Goal: Find specific page/section: Find specific page/section

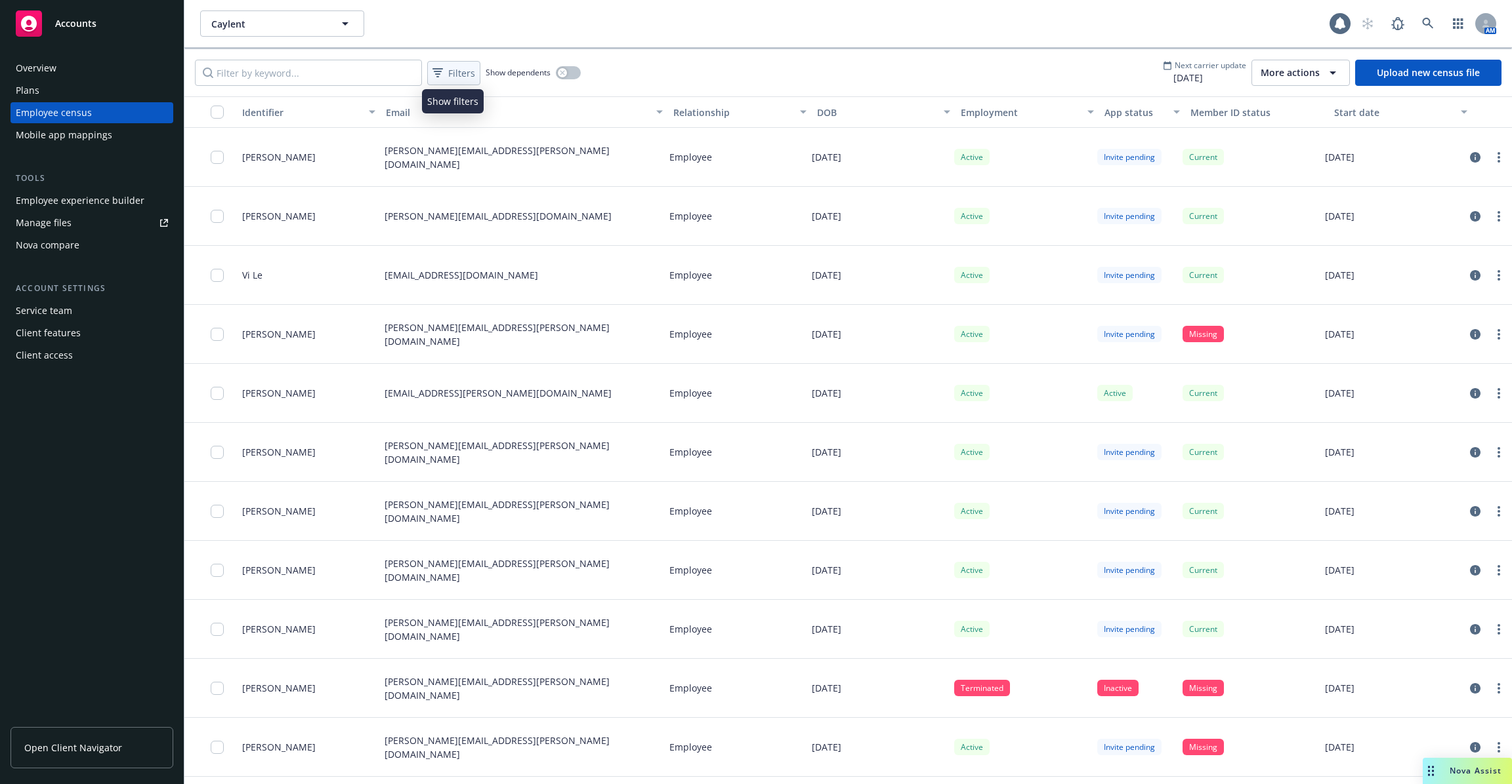
click at [468, 69] on span "Filters" at bounding box center [461, 74] width 27 height 14
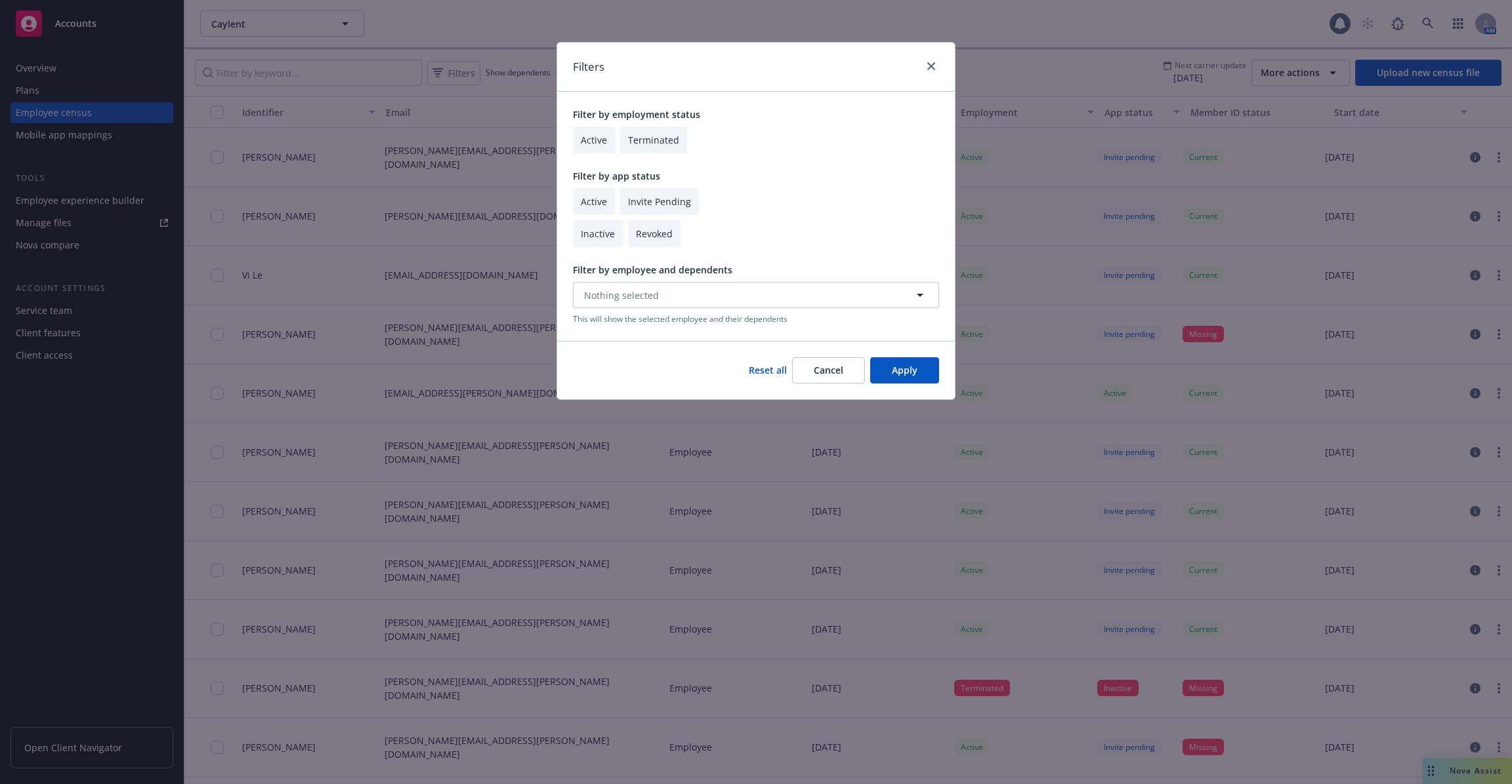
click at [605, 240] on input "checkbox" at bounding box center [597, 234] width 50 height 27
checkbox input "true"
click at [586, 134] on input "checkbox" at bounding box center [593, 139] width 42 height 27
checkbox input "true"
click at [914, 376] on button "Apply" at bounding box center [904, 371] width 69 height 26
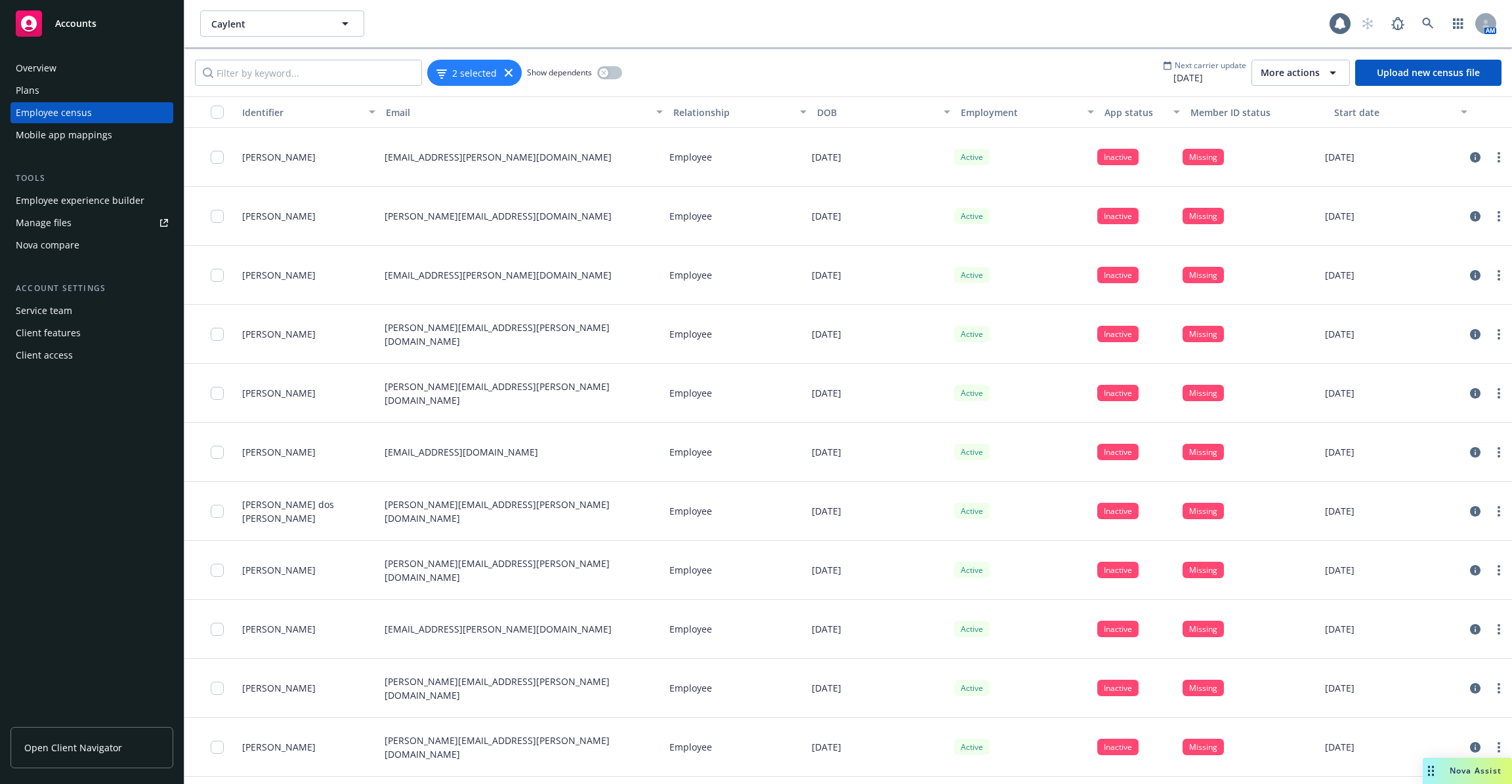
click at [993, 78] on div "2 selected Show dependents Next carrier update 10/27/2025 More actions Upload n…" at bounding box center [847, 74] width 1327 height 48
click at [1473, 159] on icon "circleInformation" at bounding box center [1474, 157] width 11 height 11
click at [1478, 223] on div at bounding box center [1487, 217] width 40 height 16
click at [1475, 217] on icon "circleInformation" at bounding box center [1474, 217] width 11 height 11
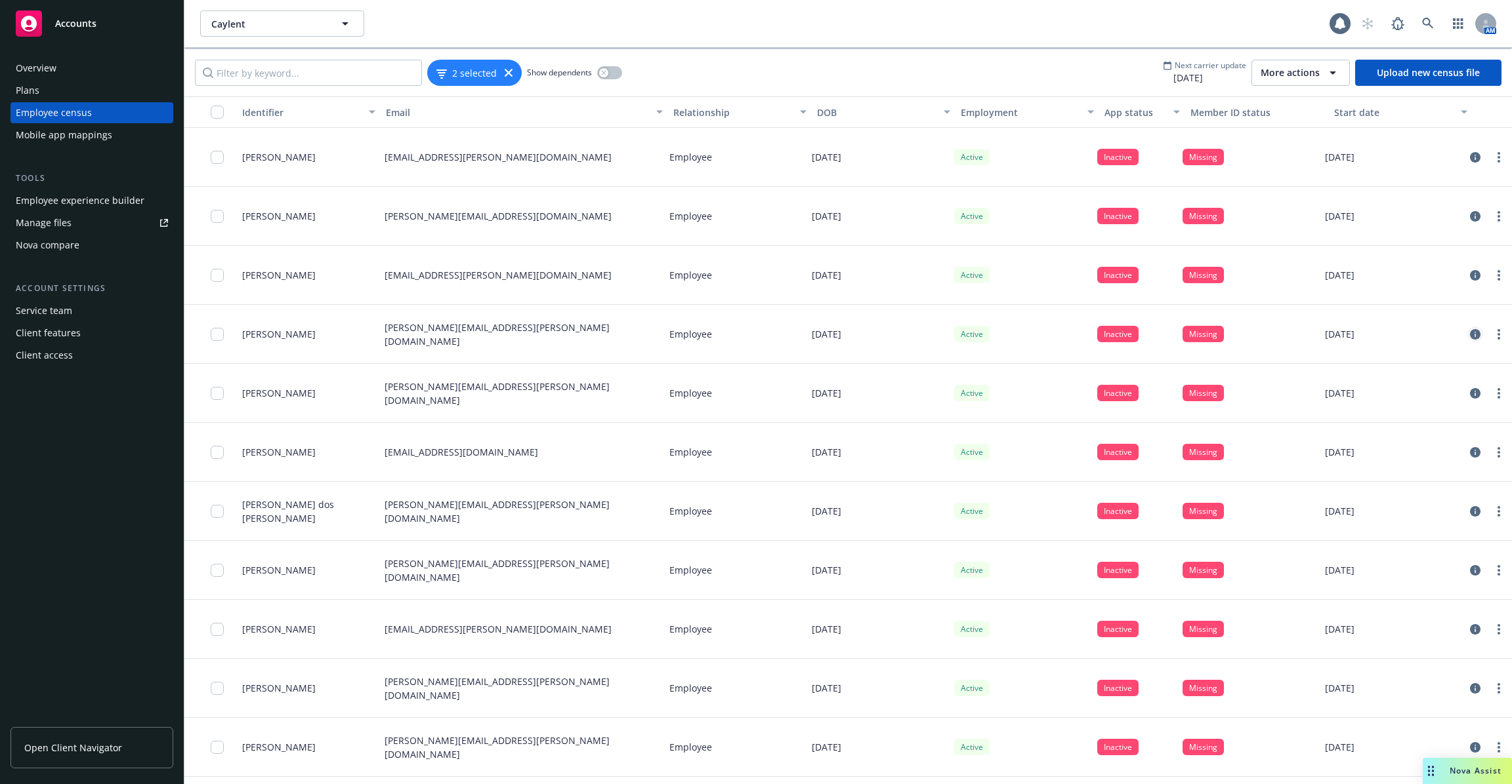
click at [1474, 337] on icon "circleInformation" at bounding box center [1474, 334] width 11 height 11
click at [1479, 454] on icon "circleInformation" at bounding box center [1474, 452] width 11 height 11
click at [1469, 625] on icon "circleInformation" at bounding box center [1474, 629] width 11 height 11
click at [1475, 686] on icon "circleInformation" at bounding box center [1474, 689] width 11 height 11
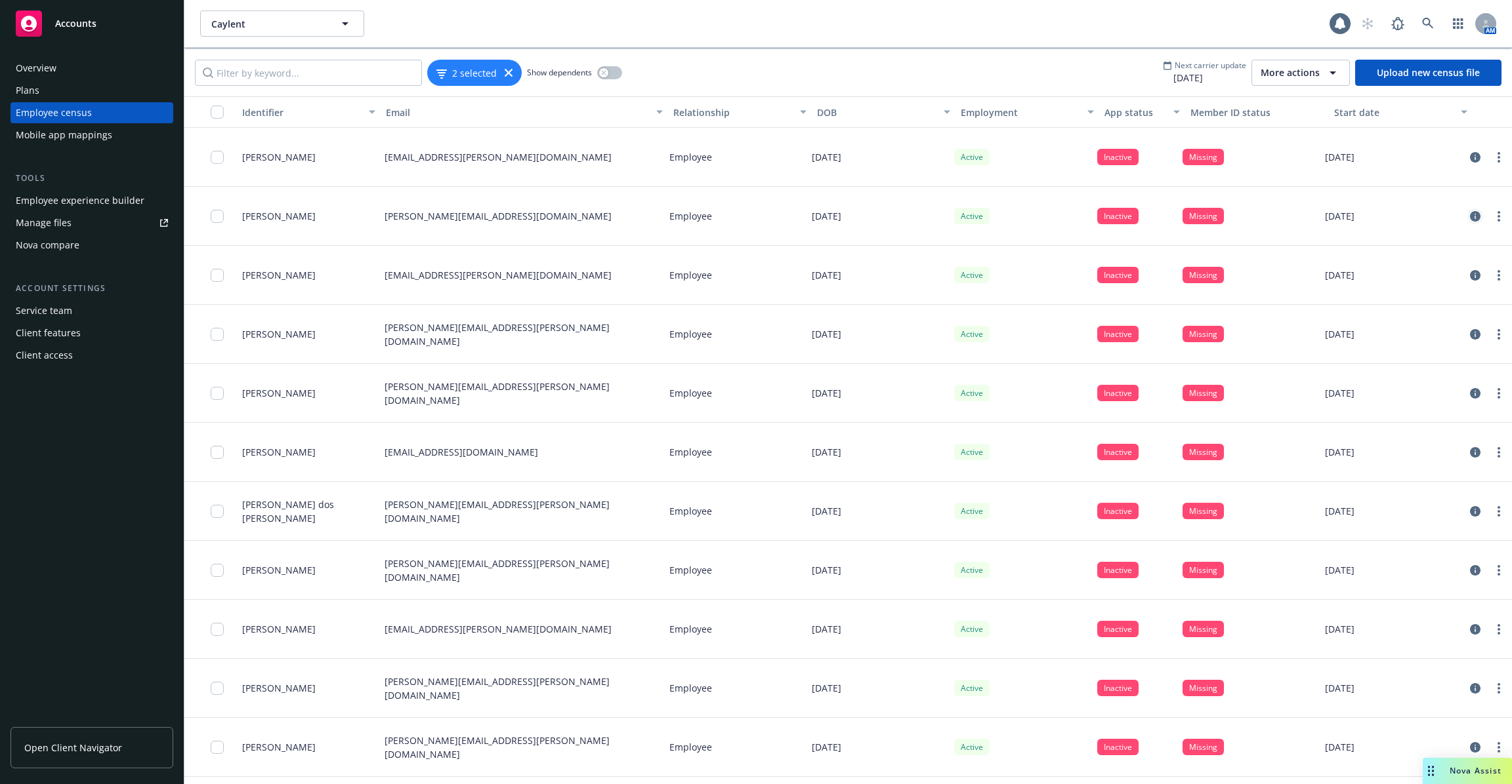
click at [1479, 214] on icon "circleInformation" at bounding box center [1474, 217] width 11 height 11
click at [1473, 160] on icon "circleInformation" at bounding box center [1474, 157] width 11 height 11
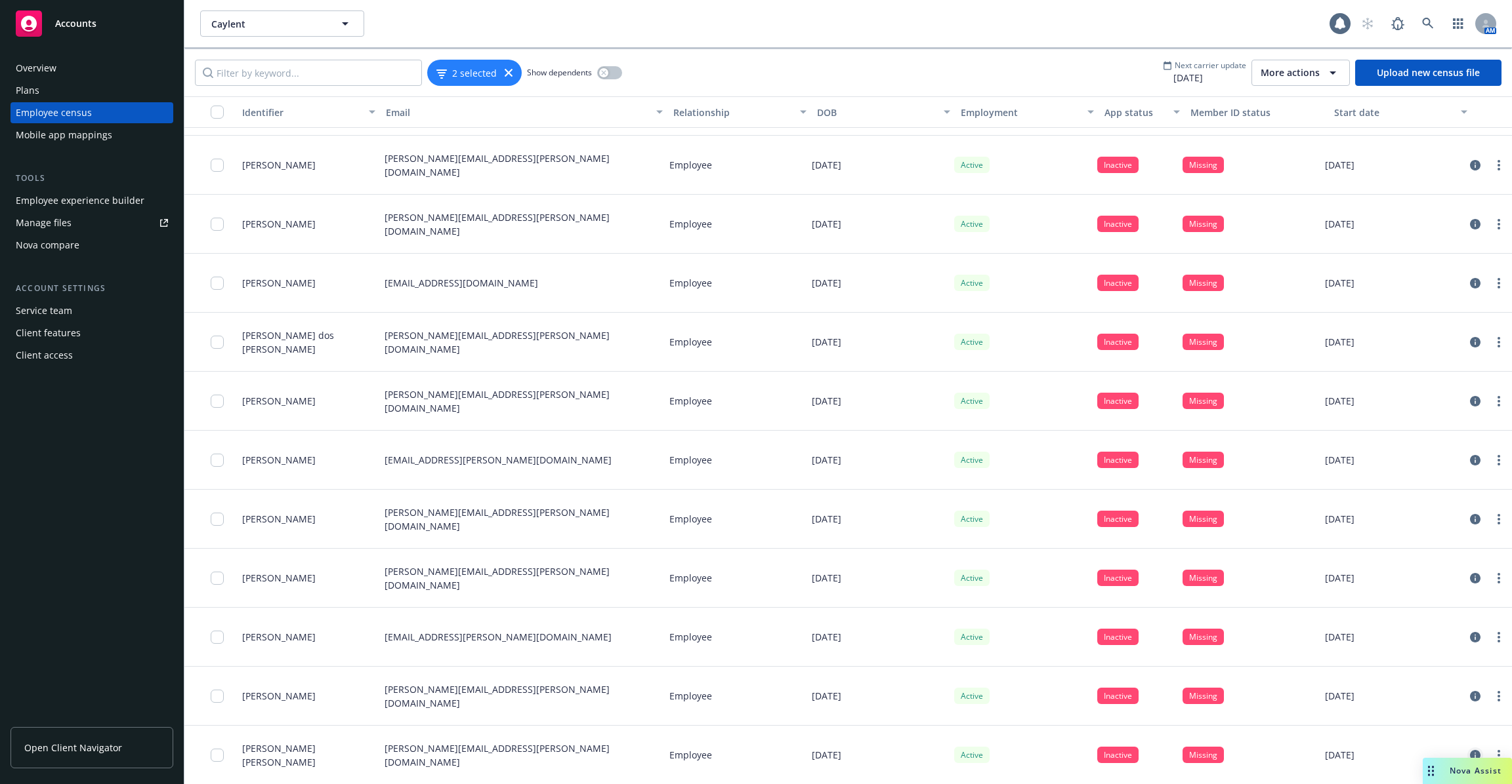
click at [1475, 754] on icon "circleInformation" at bounding box center [1474, 755] width 11 height 11
click at [1472, 692] on icon "circleInformation" at bounding box center [1474, 697] width 11 height 11
click at [1475, 630] on link "circleInformation" at bounding box center [1475, 638] width 16 height 16
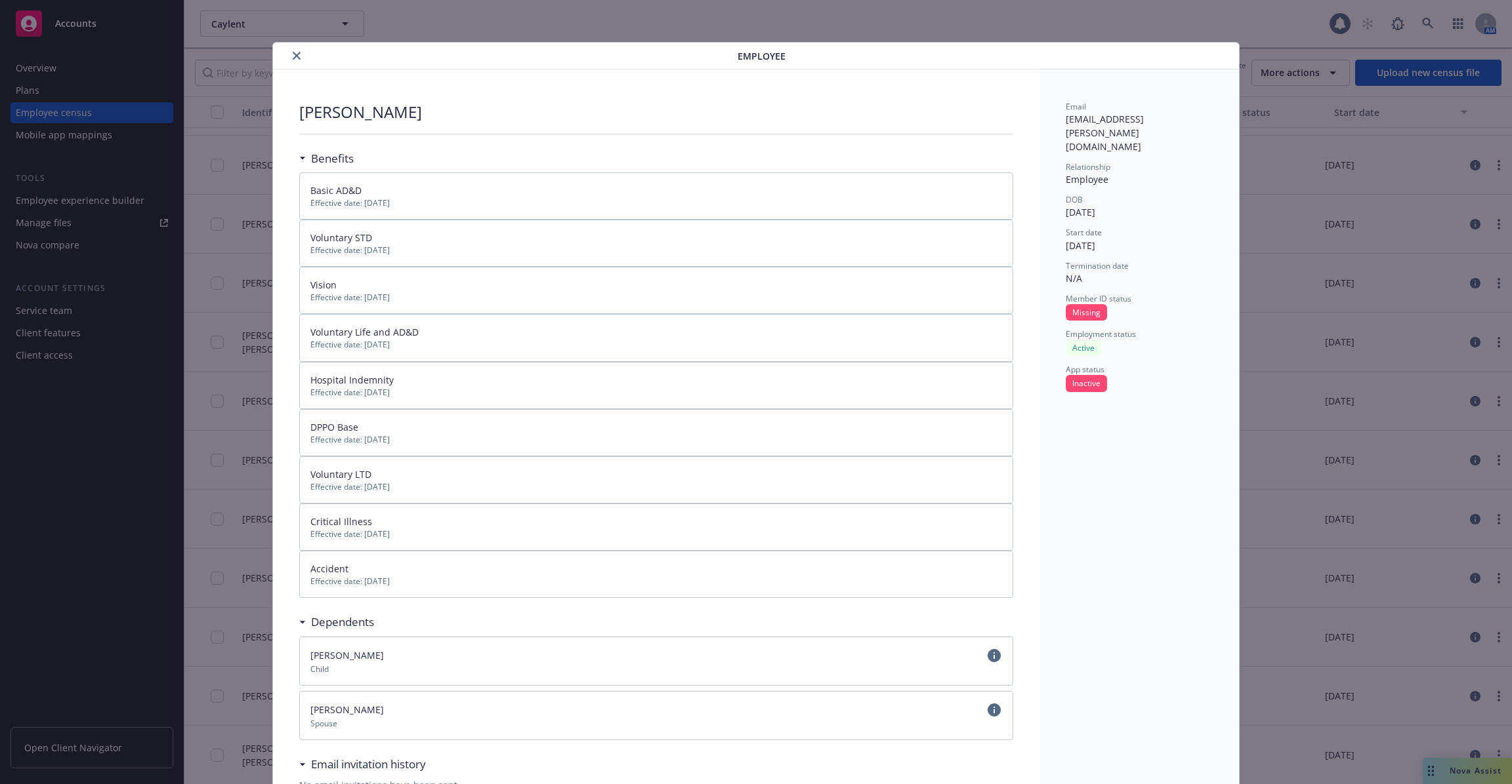
scroll to position [31, 0]
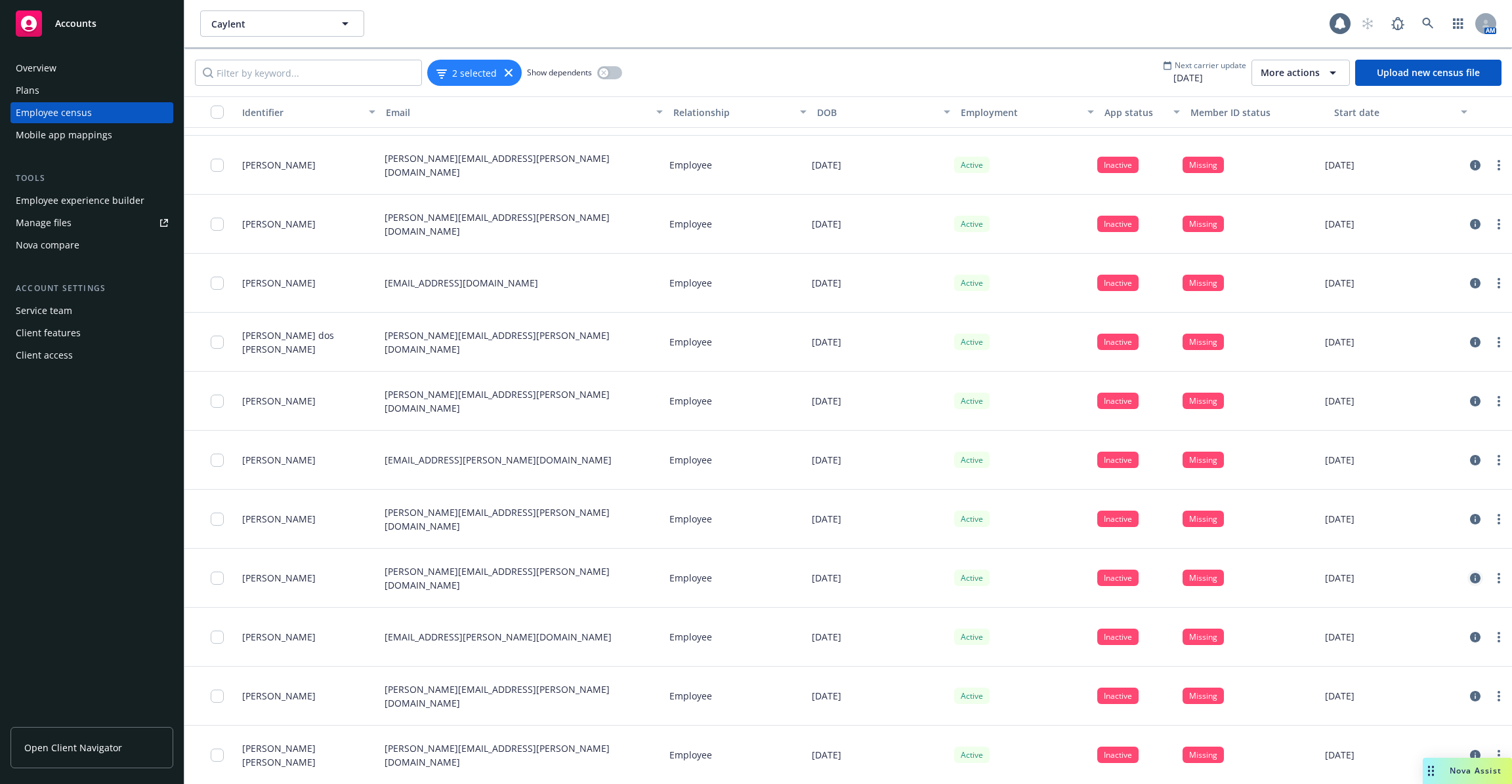
click at [1477, 571] on link "circleInformation" at bounding box center [1475, 578] width 16 height 16
click at [1473, 516] on icon "circleInformation" at bounding box center [1474, 519] width 11 height 11
click at [1471, 466] on div at bounding box center [1487, 460] width 40 height 16
click at [1473, 462] on icon "circleInformation" at bounding box center [1474, 460] width 11 height 11
click at [1476, 399] on icon "circleInformation" at bounding box center [1474, 401] width 11 height 11
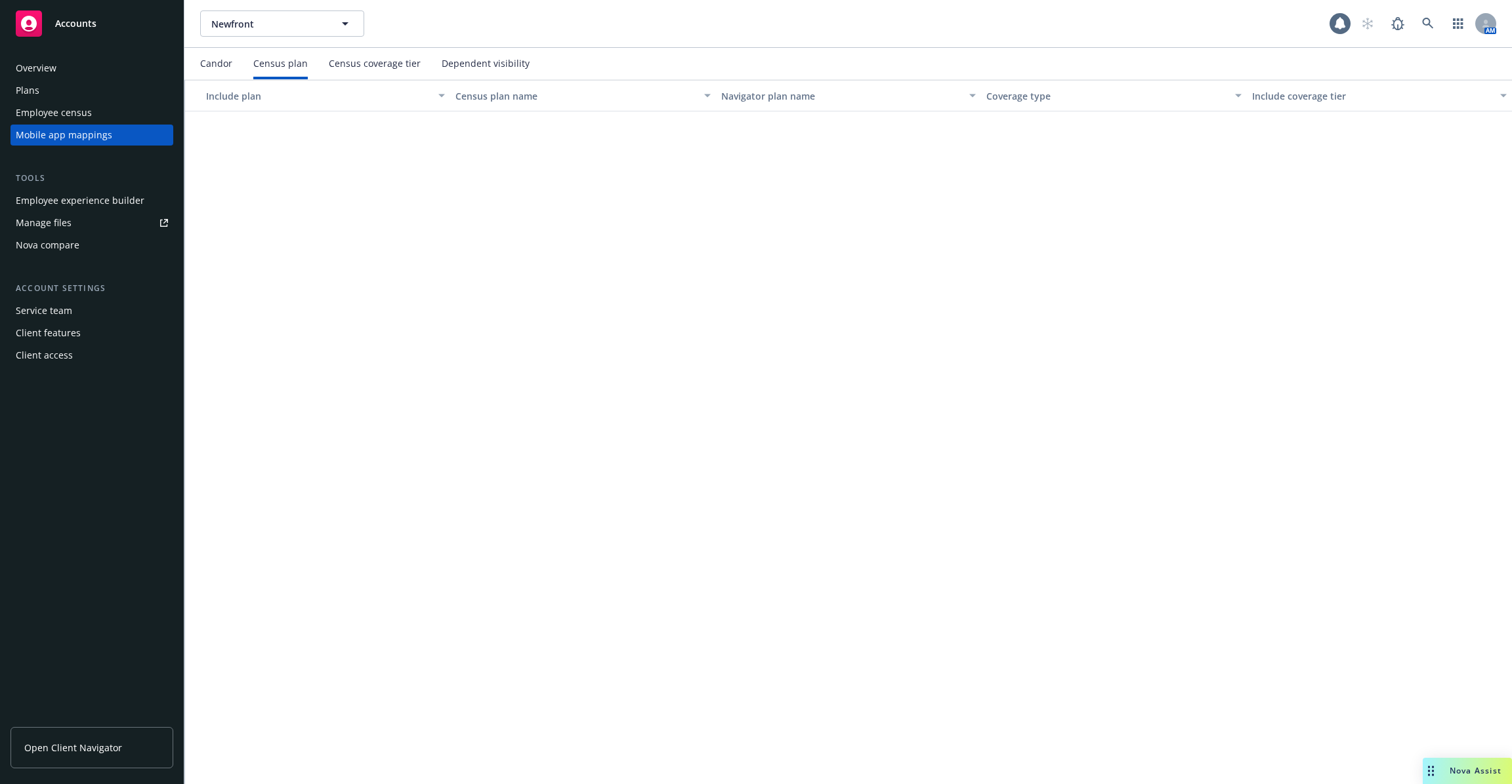
scroll to position [1110, 0]
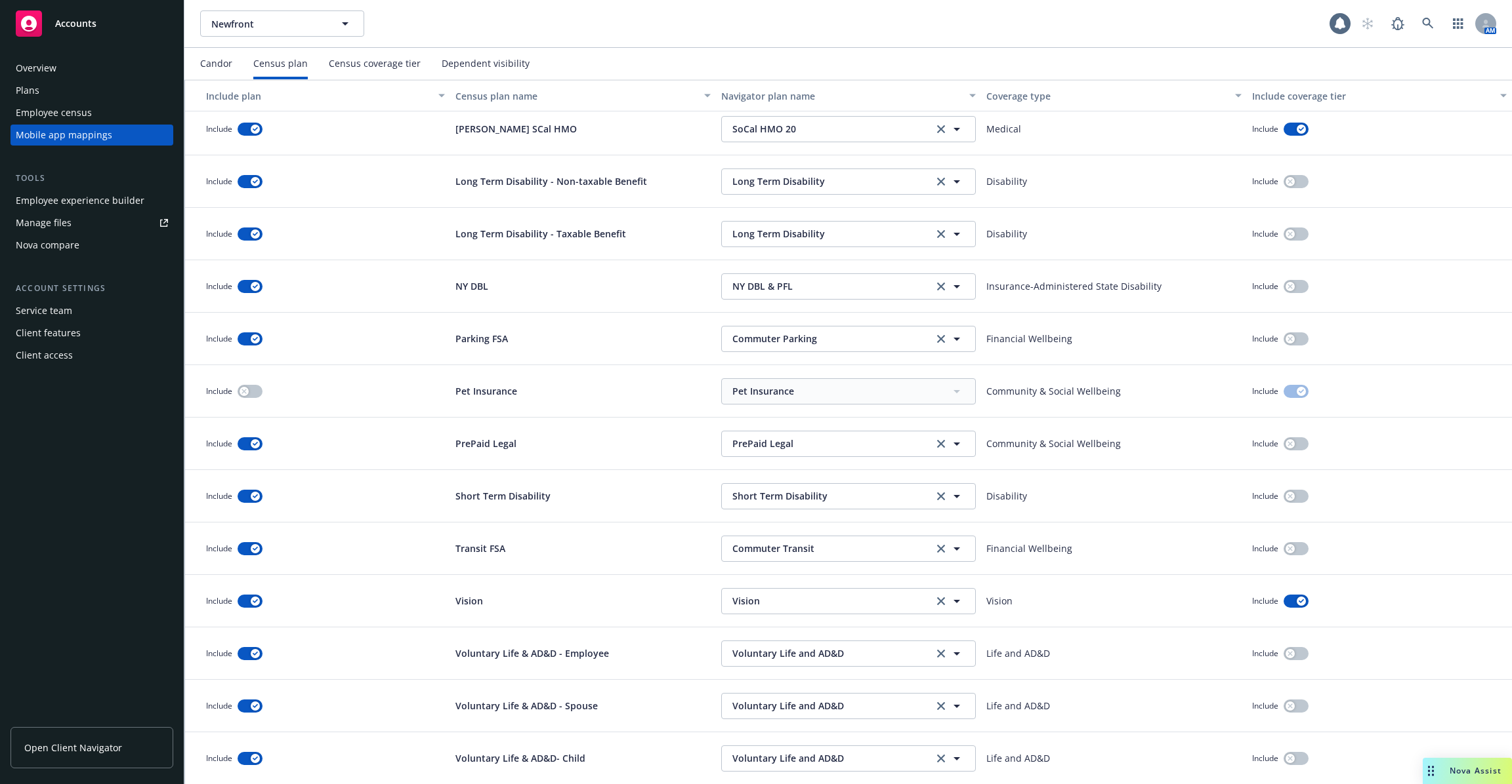
click at [382, 67] on div "Census coverage tier" at bounding box center [375, 64] width 91 height 11
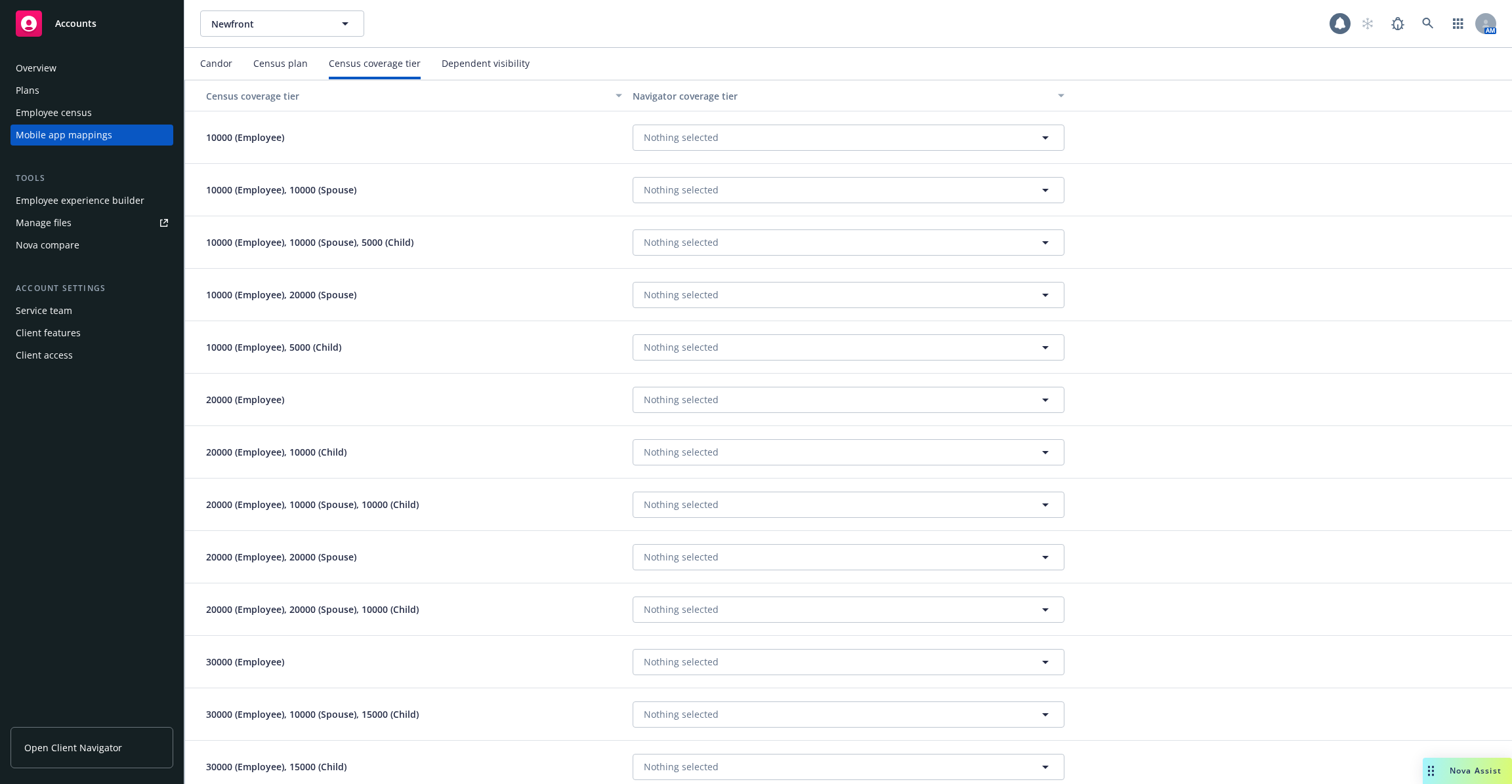
click at [452, 70] on div "Dependent visibility" at bounding box center [485, 64] width 87 height 32
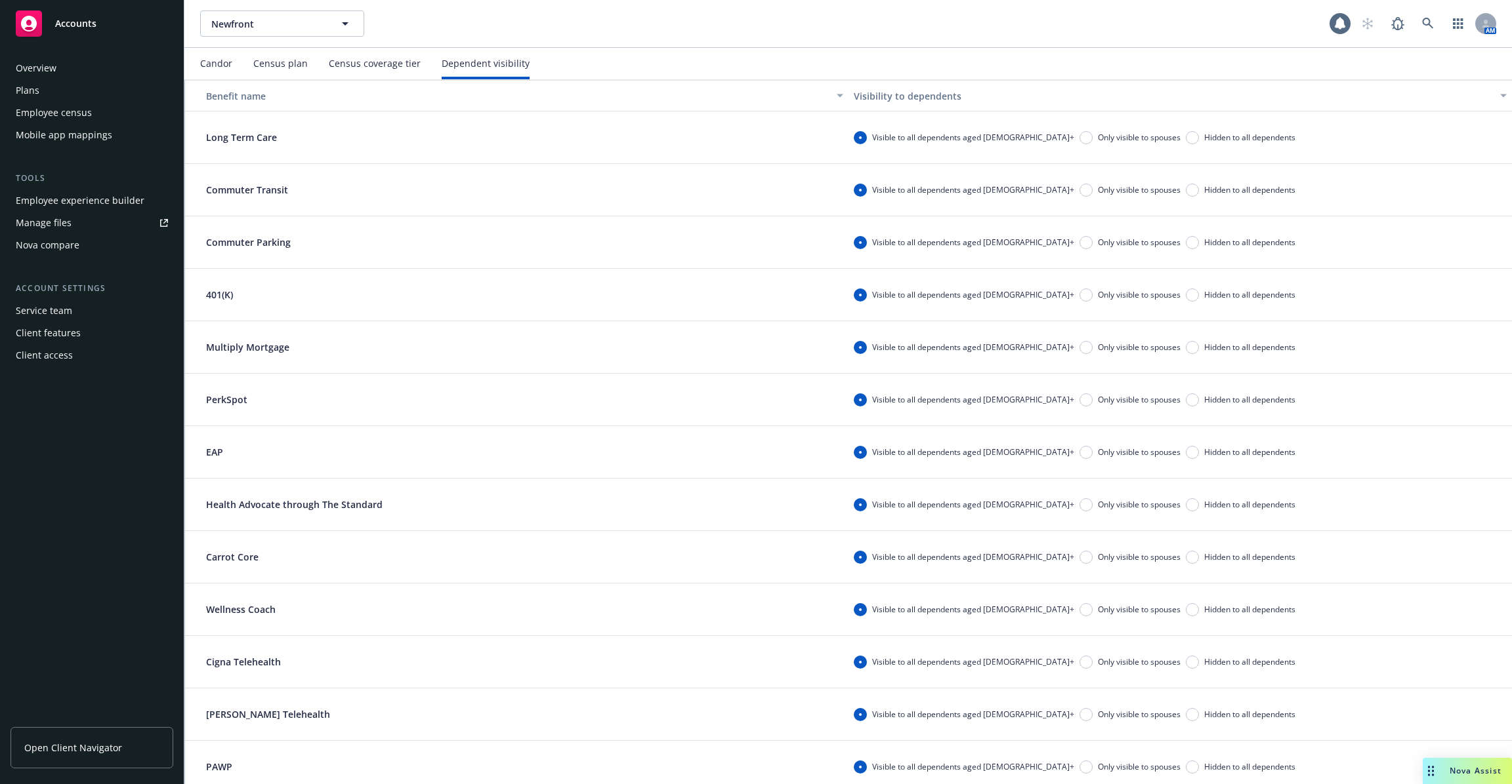
click at [394, 63] on div "Census coverage tier" at bounding box center [375, 64] width 91 height 11
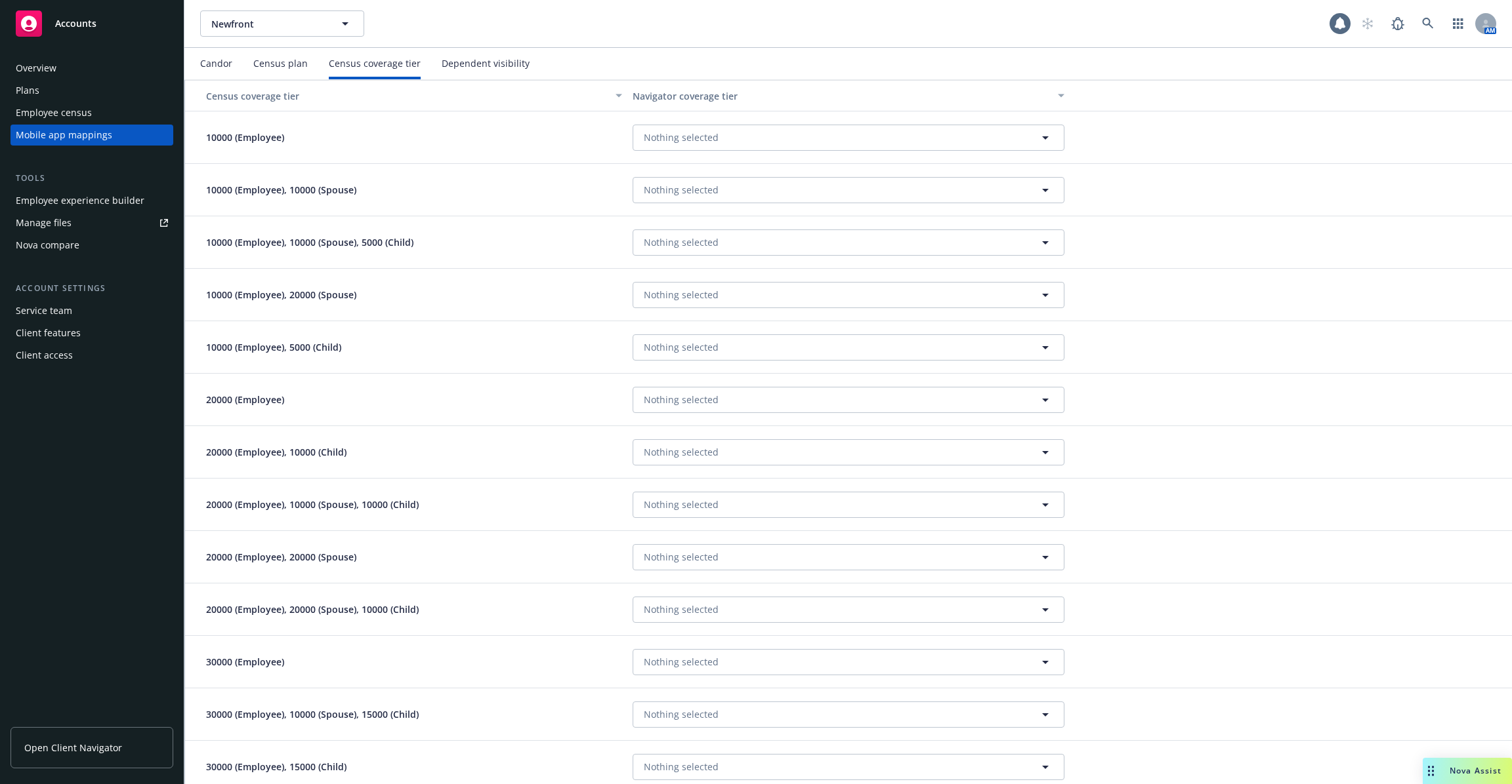
click at [300, 64] on div "Census plan" at bounding box center [280, 64] width 55 height 11
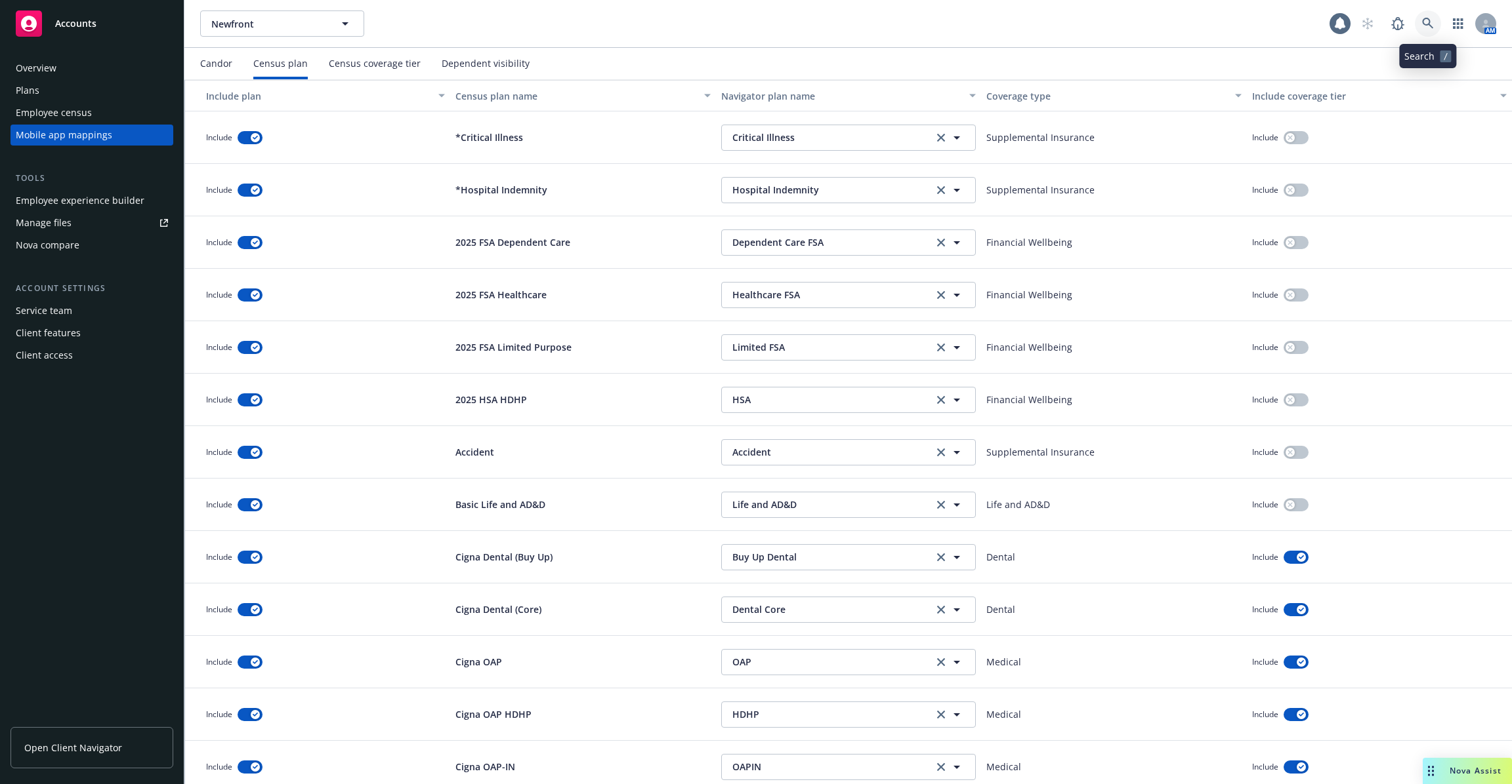
click at [1431, 30] on link at bounding box center [1428, 24] width 26 height 26
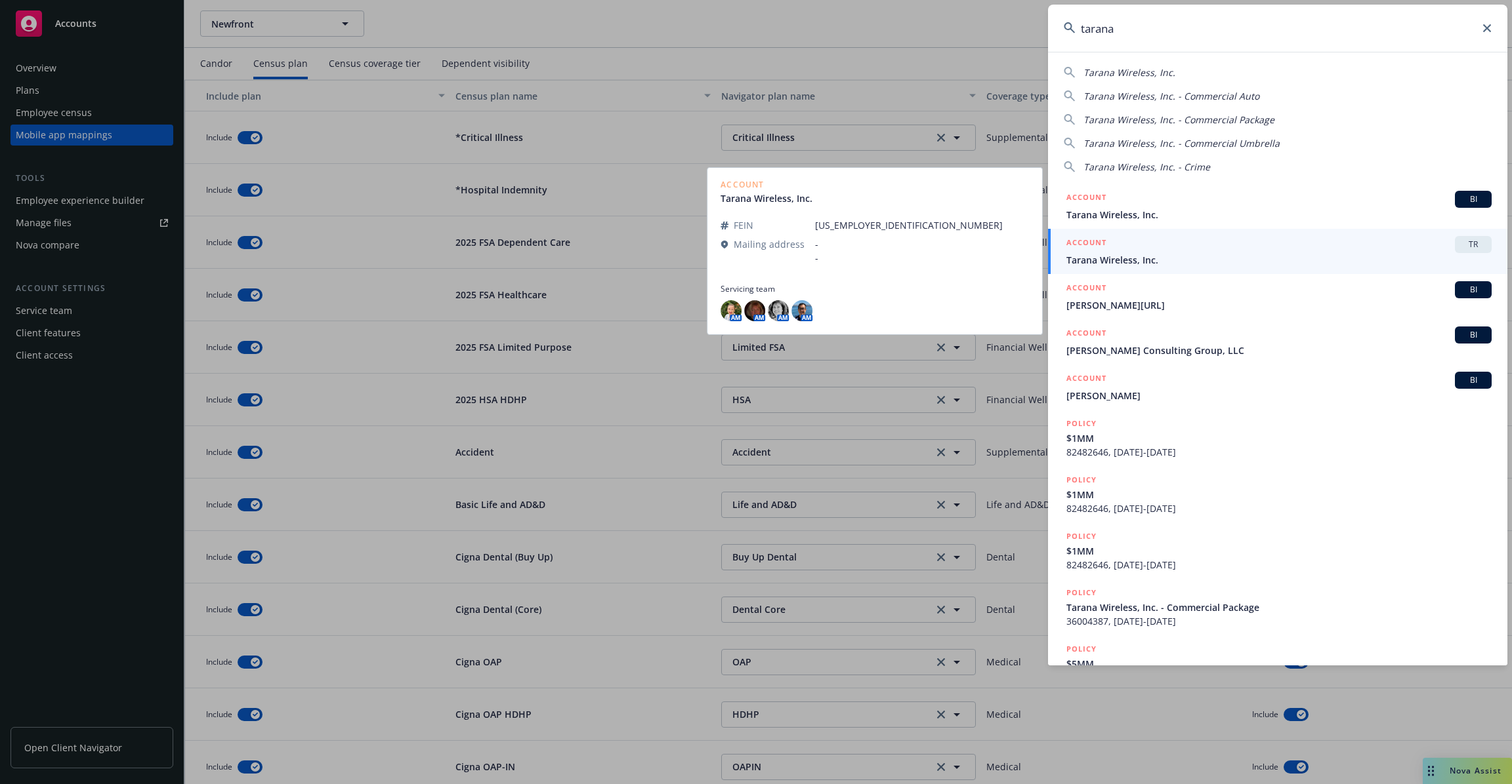
type input "tarana"
click at [1365, 259] on span "Tarana Wireless, Inc." at bounding box center [1279, 260] width 425 height 14
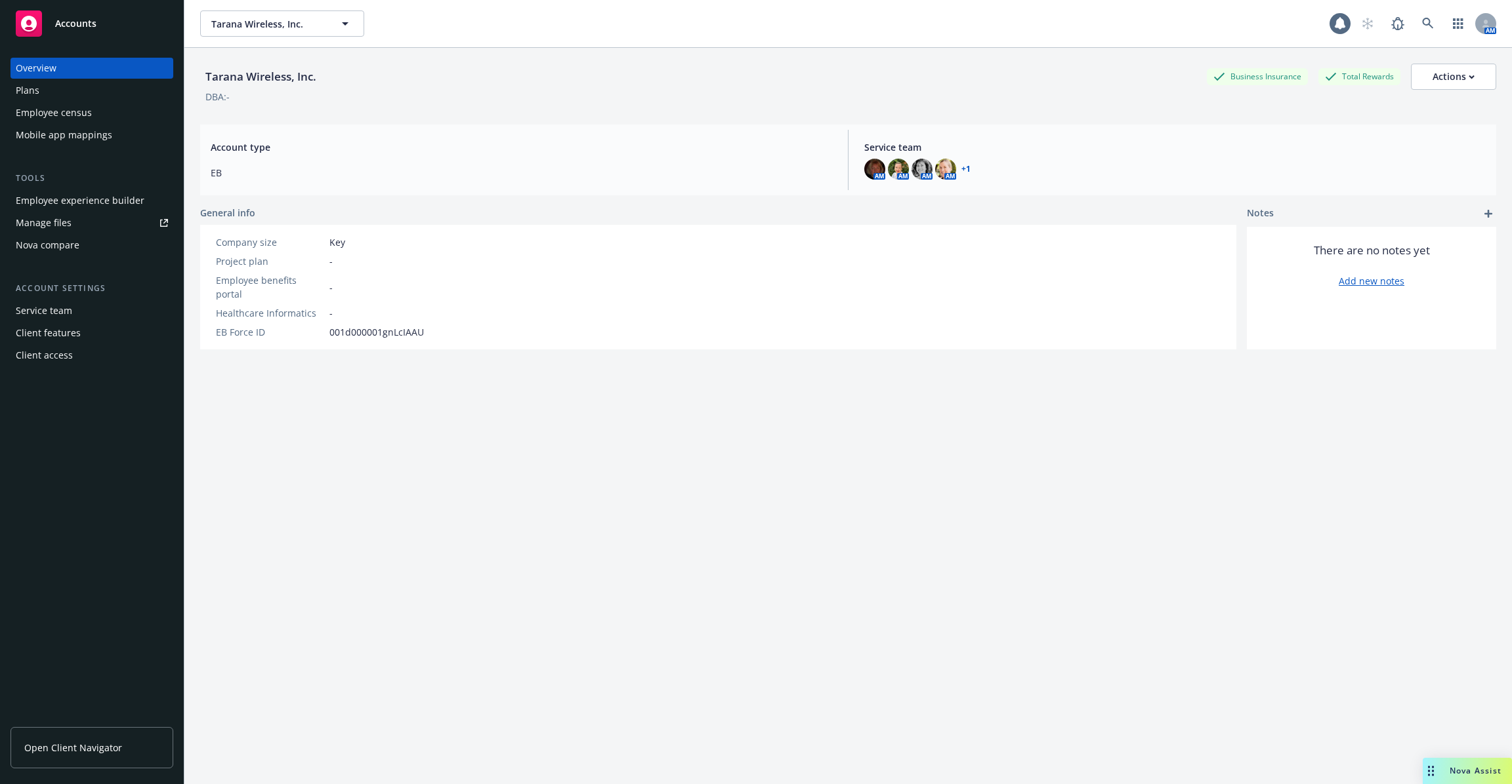
click at [51, 126] on div "Mobile app mappings" at bounding box center [64, 134] width 96 height 21
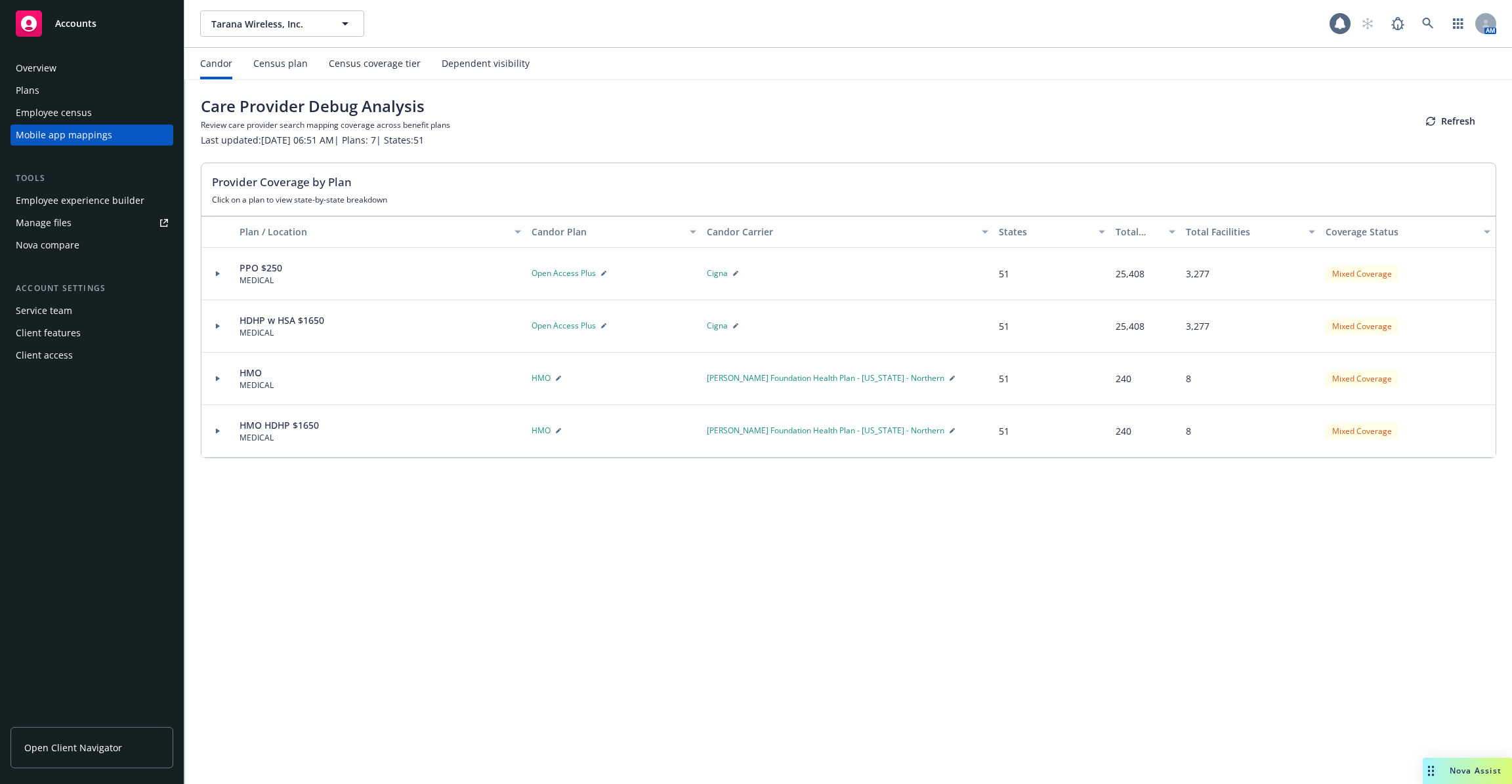
click at [298, 63] on div "Census plan" at bounding box center [280, 64] width 55 height 11
